Goal: Information Seeking & Learning: Find specific fact

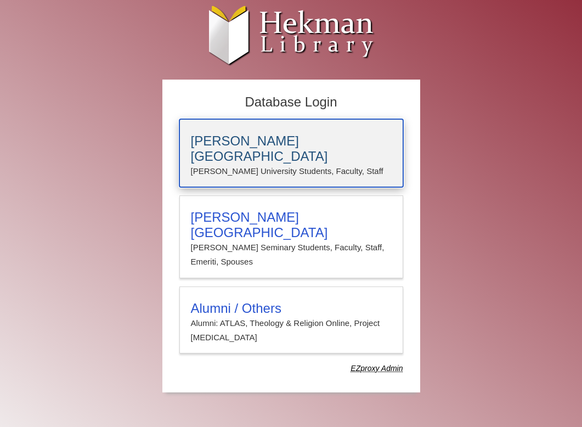
click at [302, 134] on h3 "[PERSON_NAME][GEOGRAPHIC_DATA]" at bounding box center [291, 148] width 201 height 31
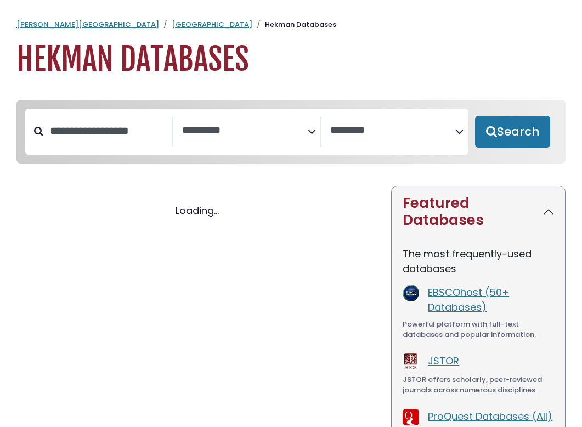
select select "Database Subject Filter"
select select "Database Vendors Filter"
select select "Database Subject Filter"
select select "Database Vendors Filter"
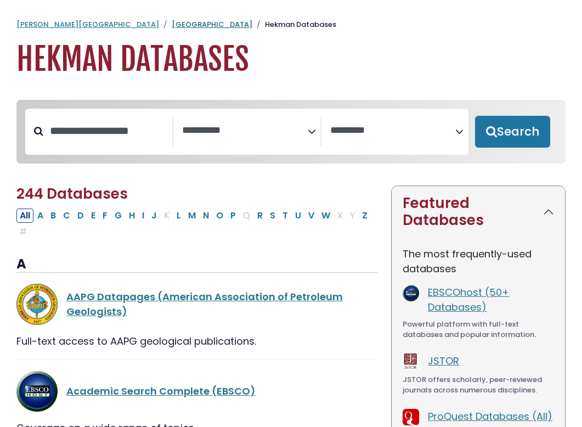
click at [172, 24] on link "[GEOGRAPHIC_DATA]" at bounding box center [212, 24] width 81 height 10
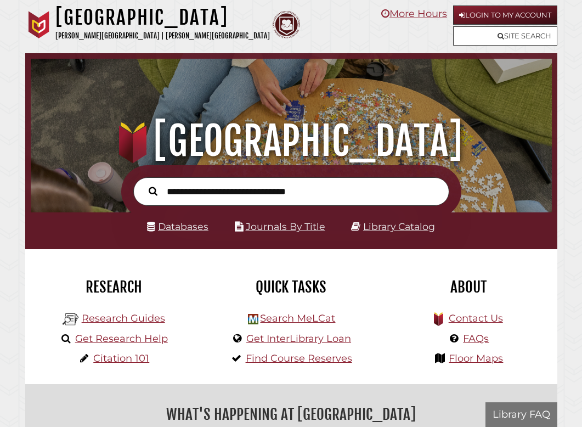
scroll to position [172, 515]
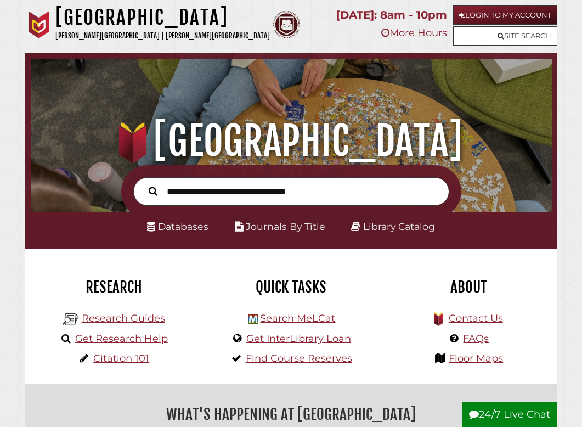
click at [226, 194] on input "text" at bounding box center [291, 191] width 316 height 29
type input "**********"
click at [143, 184] on button "Search" at bounding box center [153, 191] width 20 height 14
